Goal: Check status: Check status

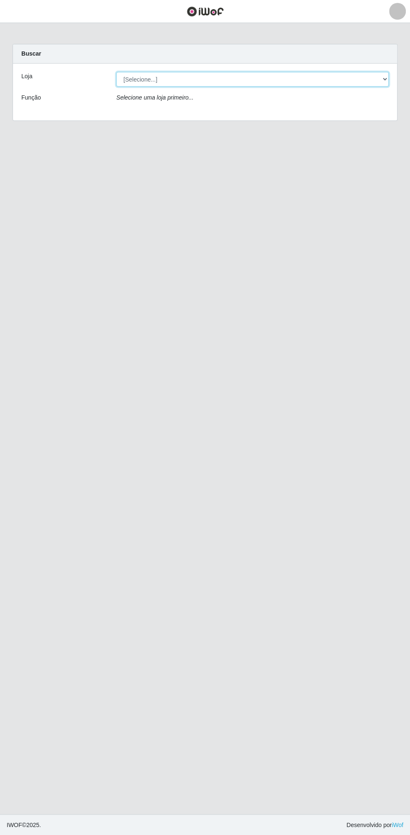
click at [141, 79] on select "[Selecione...] Extrabom - Loja 13 [GEOGRAPHIC_DATA]" at bounding box center [252, 79] width 272 height 15
select select "436"
click at [116, 72] on select "[Selecione...] Extrabom - Loja 13 [GEOGRAPHIC_DATA]" at bounding box center [252, 79] width 272 height 15
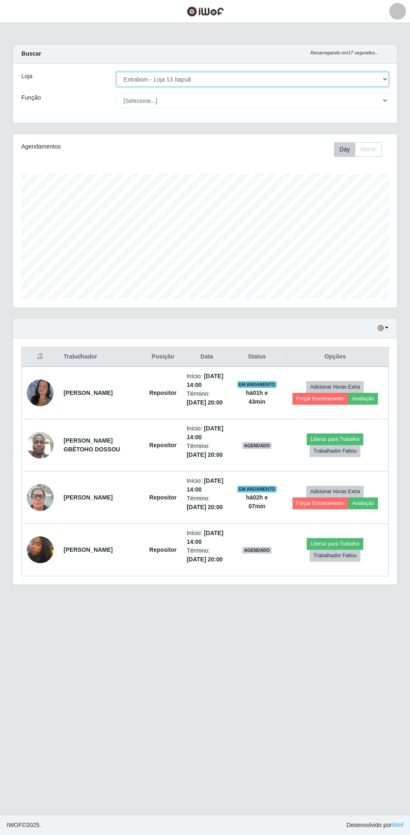
scroll to position [173, 384]
click at [384, 326] on button "button" at bounding box center [383, 329] width 12 height 10
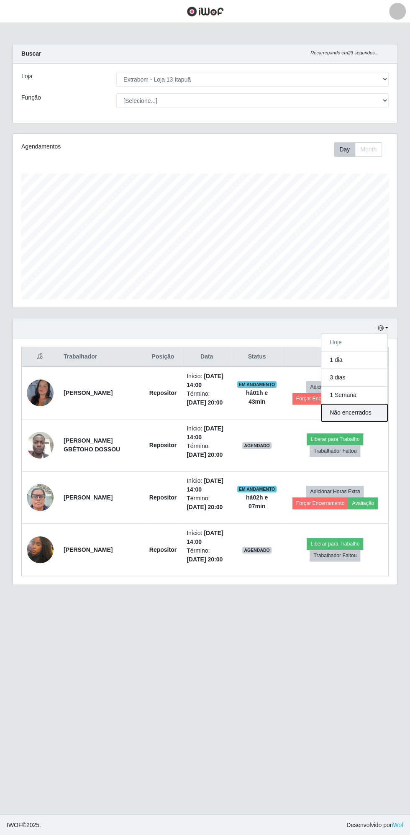
click at [348, 408] on button "Não encerrados" at bounding box center [354, 412] width 66 height 17
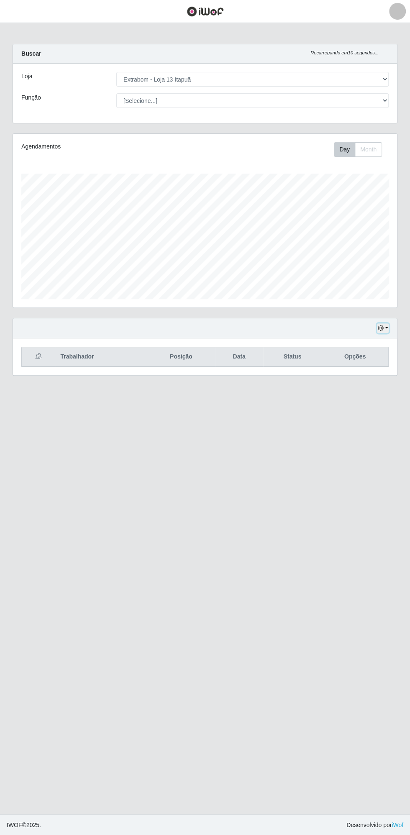
click at [387, 326] on button "button" at bounding box center [383, 329] width 12 height 10
click at [339, 393] on button "1 Semana" at bounding box center [354, 396] width 66 height 18
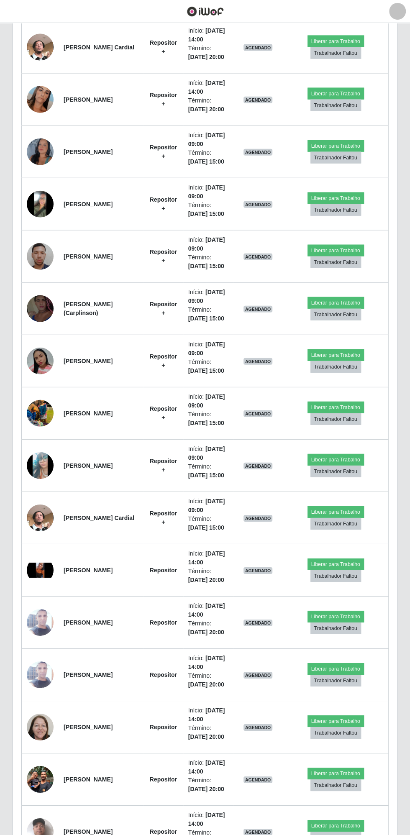
scroll to position [871, 0]
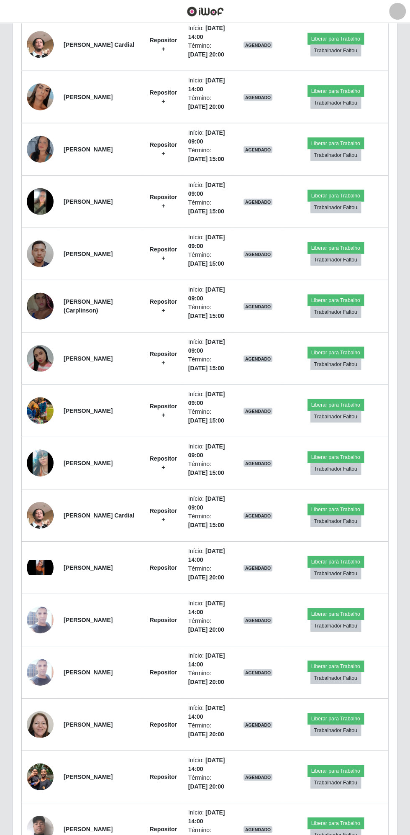
click at [41, 460] on img at bounding box center [40, 463] width 27 height 59
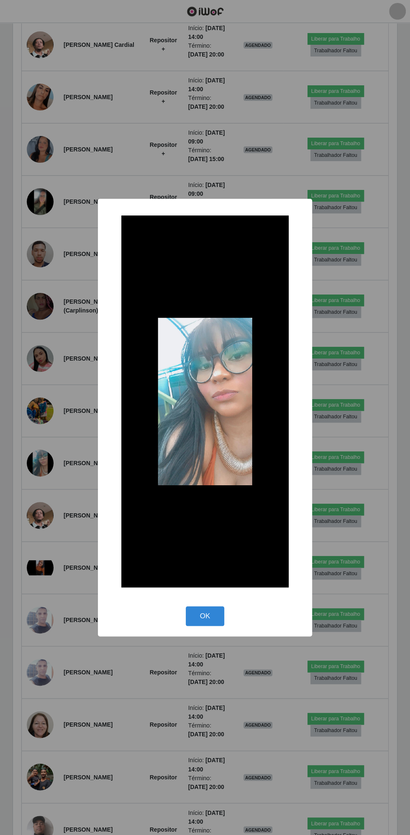
click at [203, 622] on button "OK" at bounding box center [205, 617] width 39 height 20
